Goal: Transaction & Acquisition: Book appointment/travel/reservation

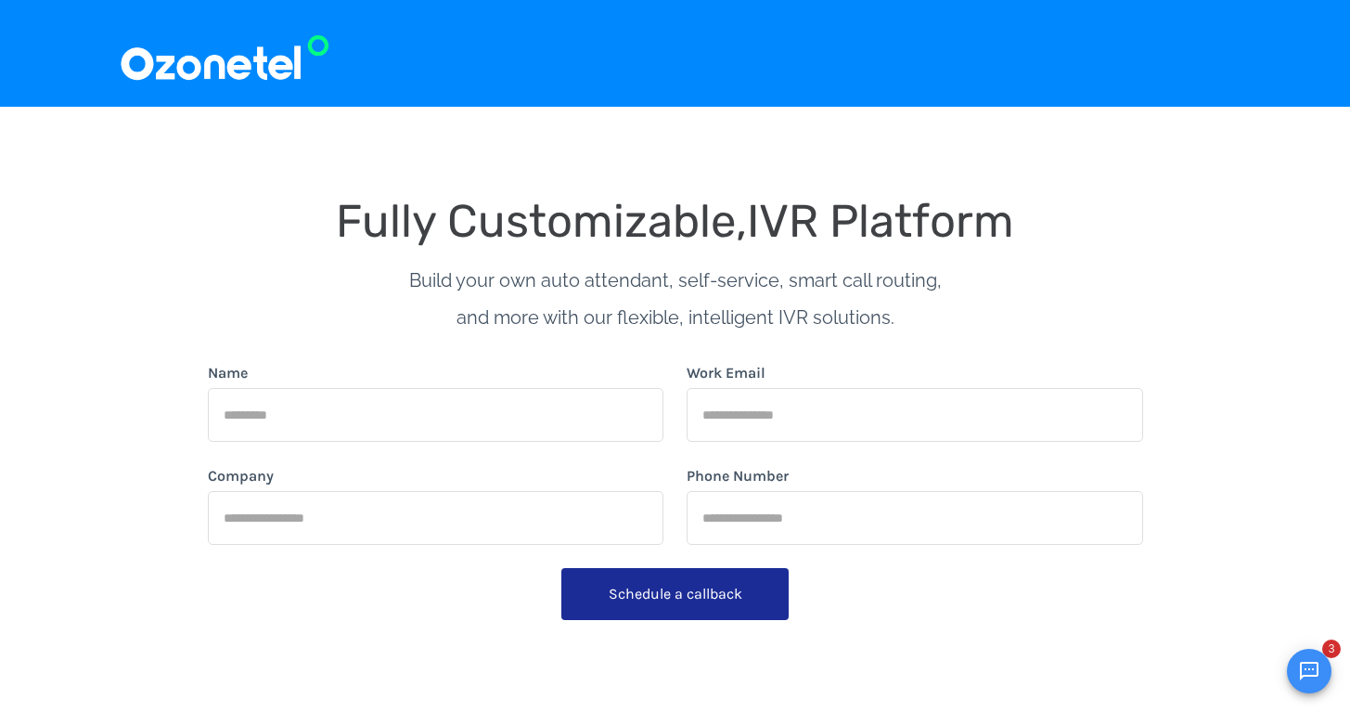
click at [180, 43] on img at bounding box center [225, 53] width 212 height 62
click at [183, 55] on img at bounding box center [225, 53] width 212 height 62
click at [214, 70] on img at bounding box center [225, 53] width 212 height 62
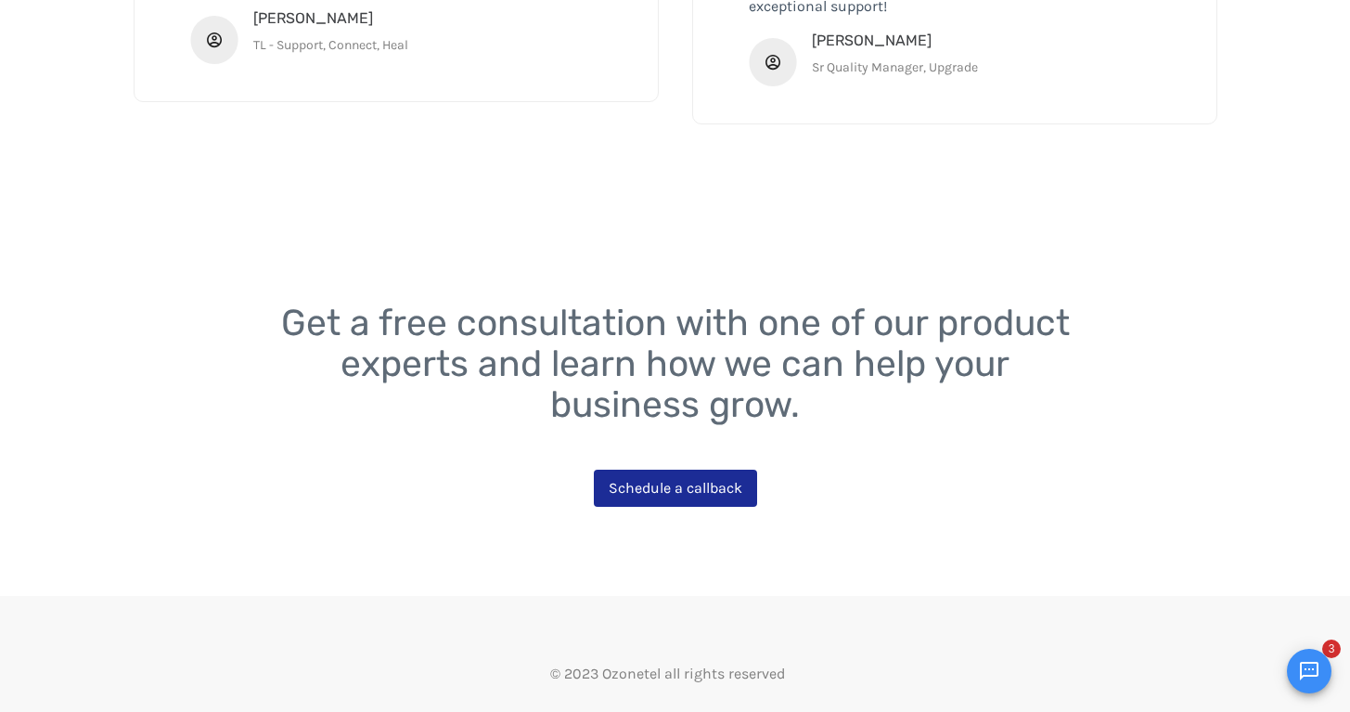
scroll to position [3419, 0]
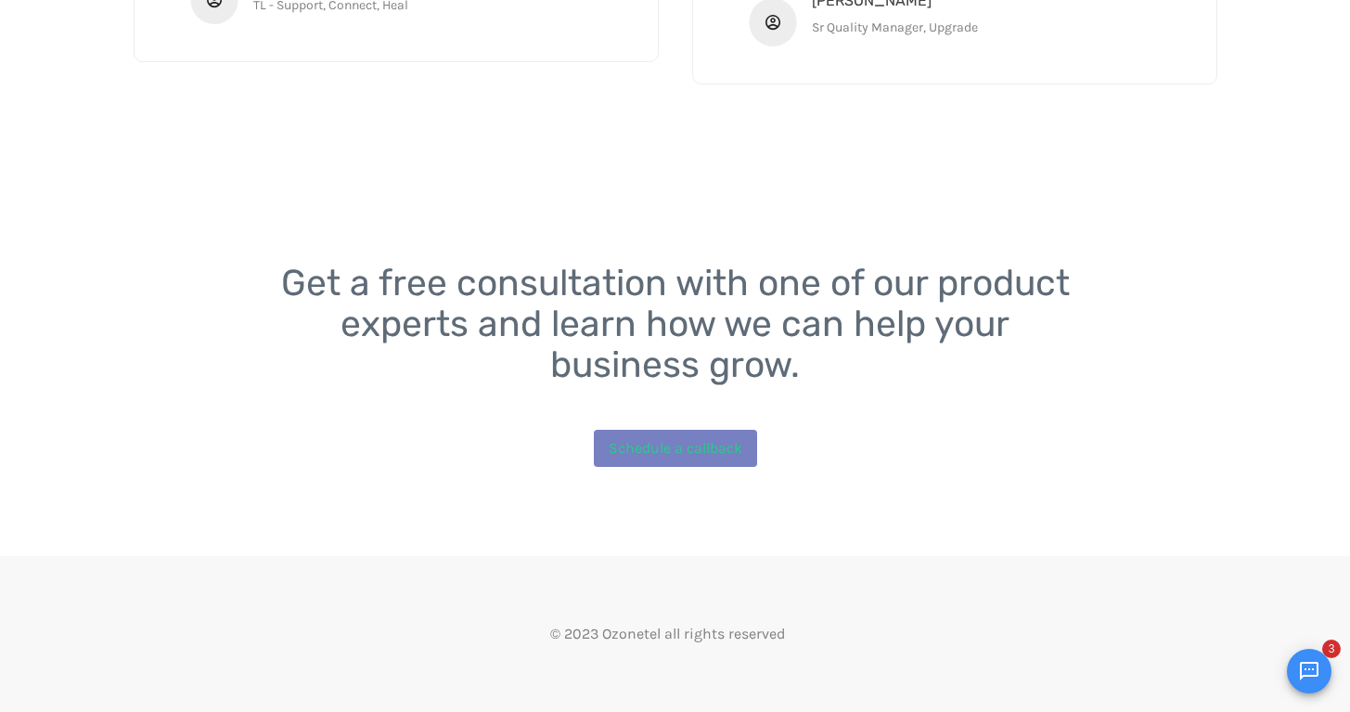
click at [637, 452] on span "Schedule a callback" at bounding box center [676, 448] width 134 height 18
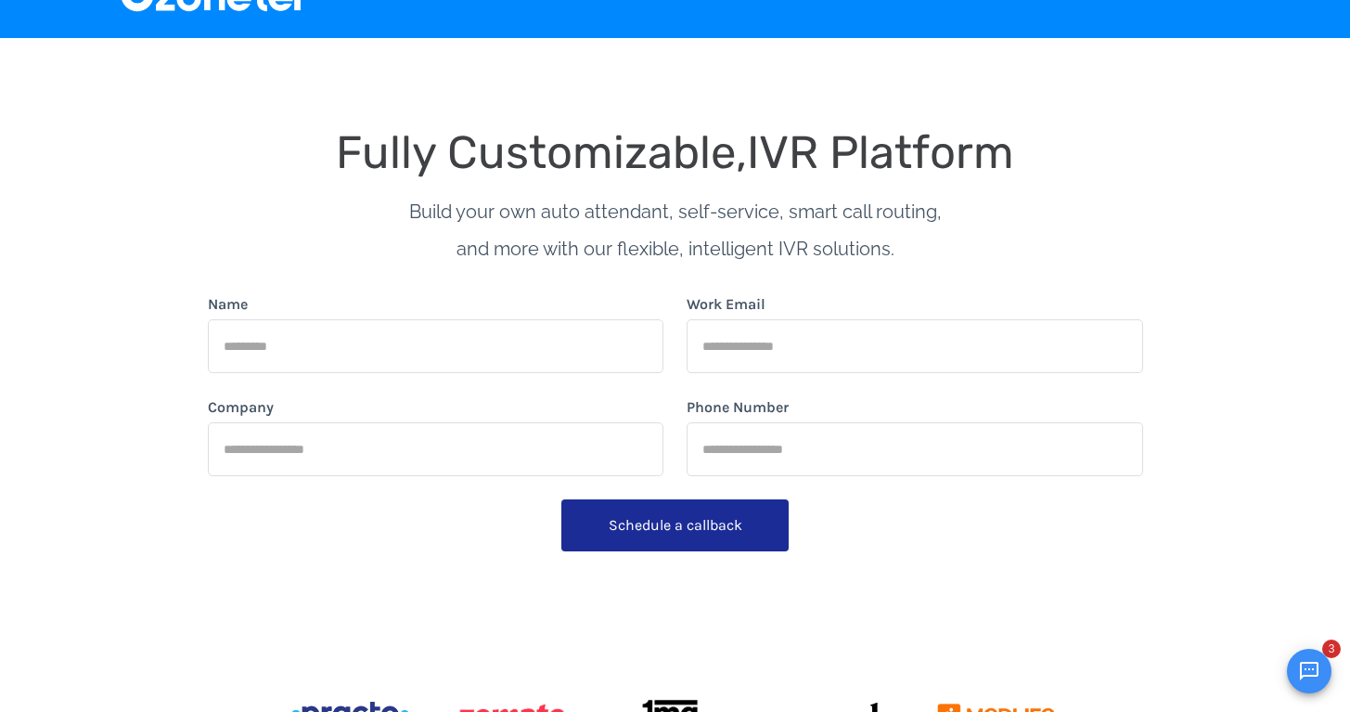
scroll to position [0, 0]
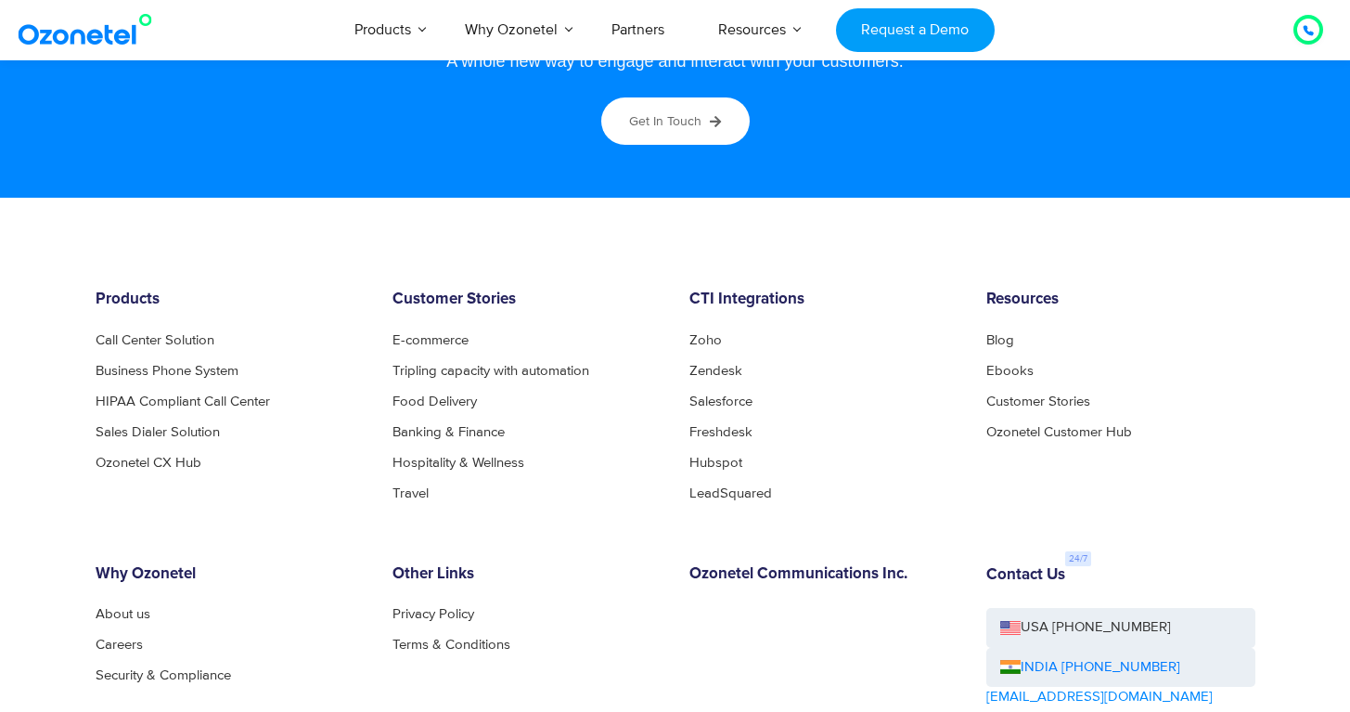
scroll to position [10194, 0]
